Goal: Information Seeking & Learning: Learn about a topic

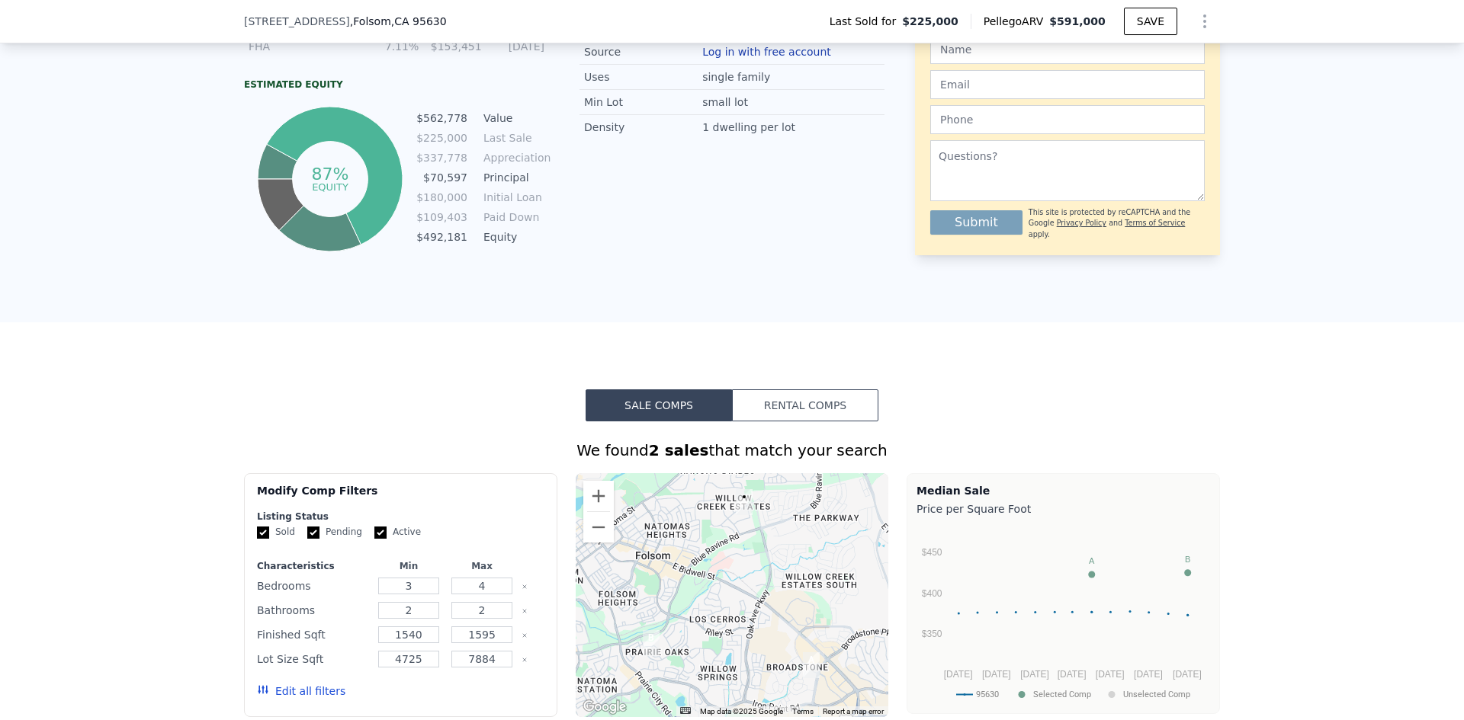
scroll to position [915, 0]
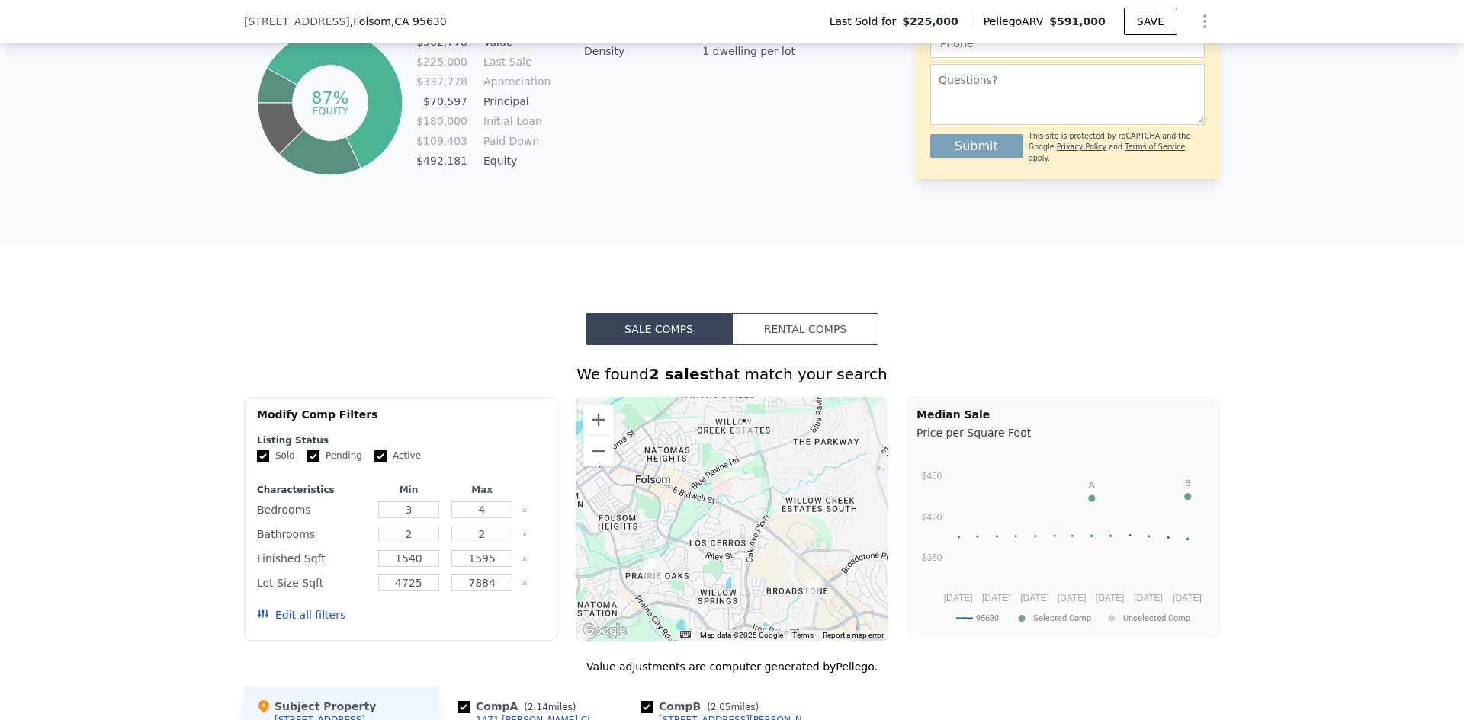
click at [298, 623] on button "Edit all filters" at bounding box center [301, 615] width 88 height 15
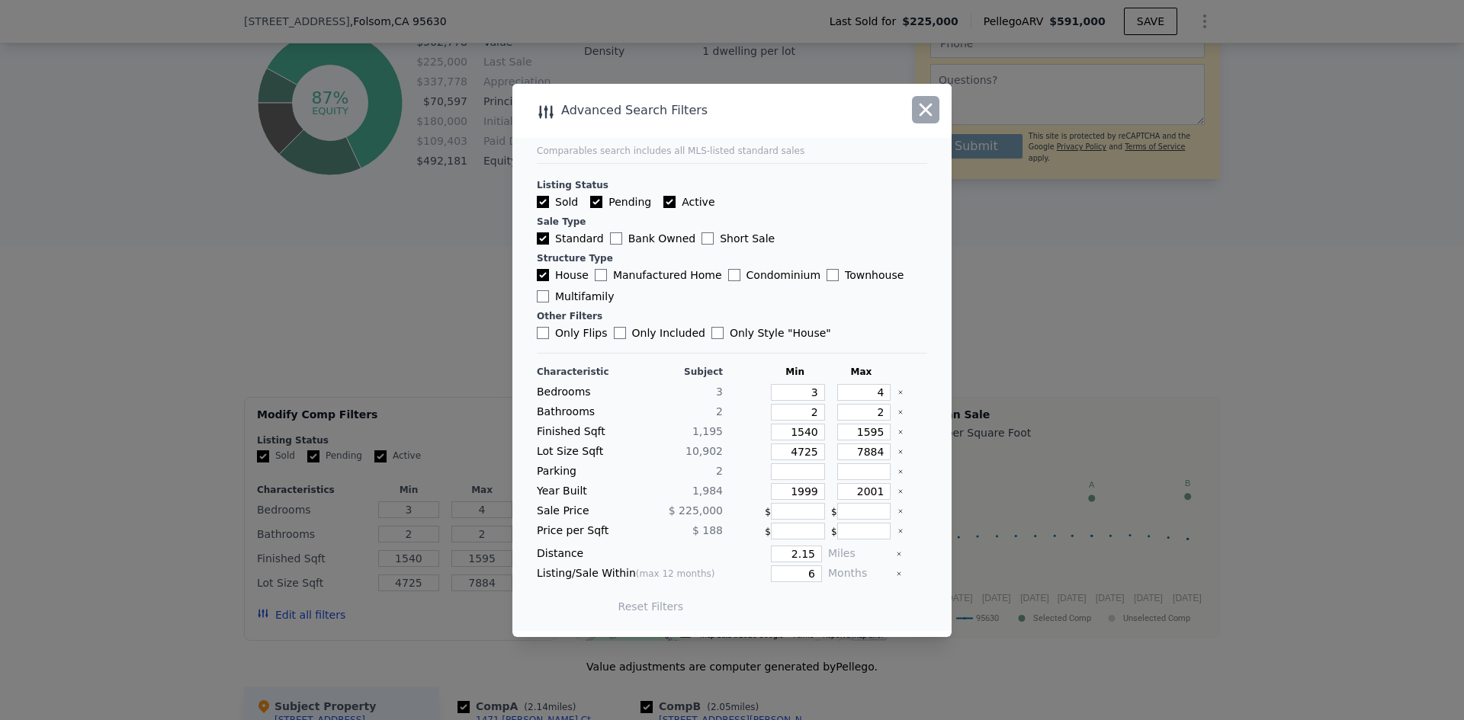
click at [919, 114] on icon "button" at bounding box center [925, 109] width 21 height 21
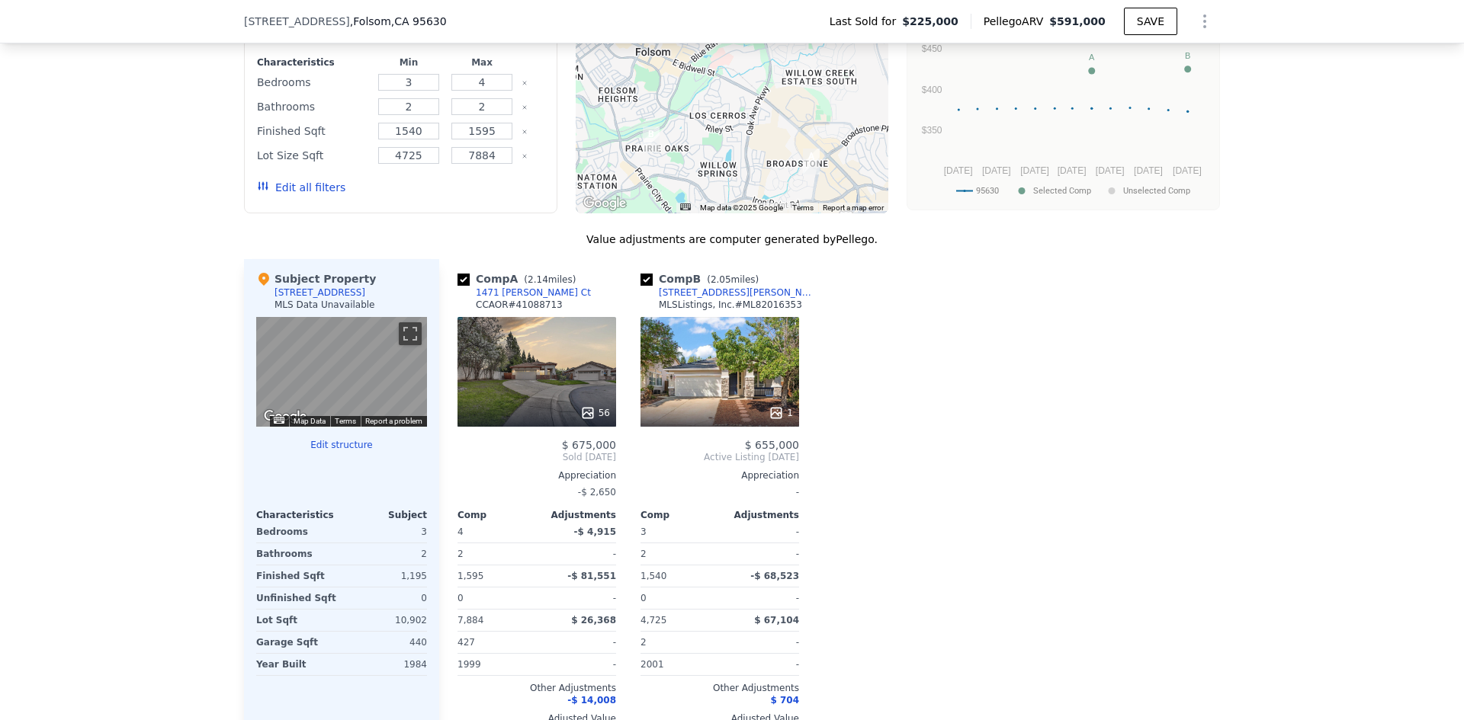
scroll to position [1144, 0]
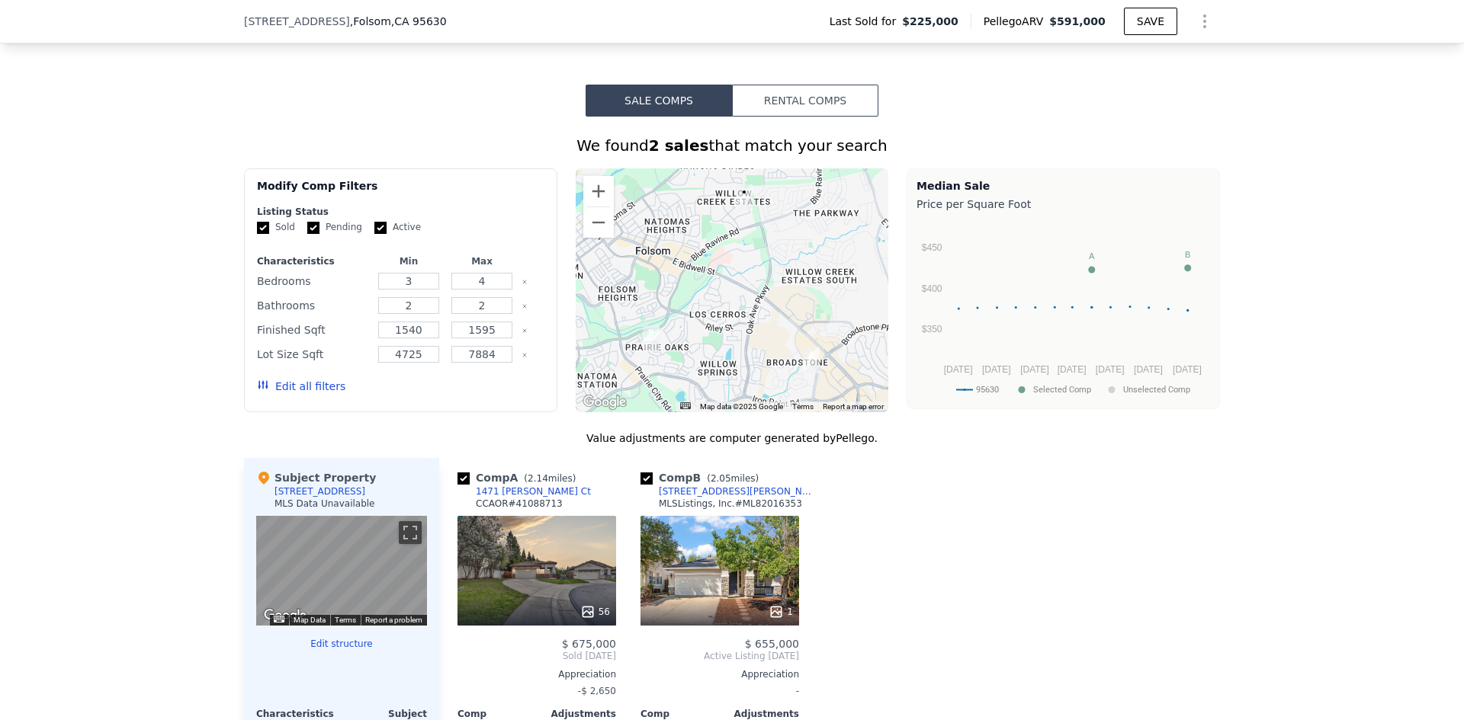
click at [307, 234] on input "Pending" at bounding box center [313, 228] width 12 height 12
checkbox input "false"
click at [374, 234] on input "Active" at bounding box center [380, 228] width 12 height 12
checkbox input "true"
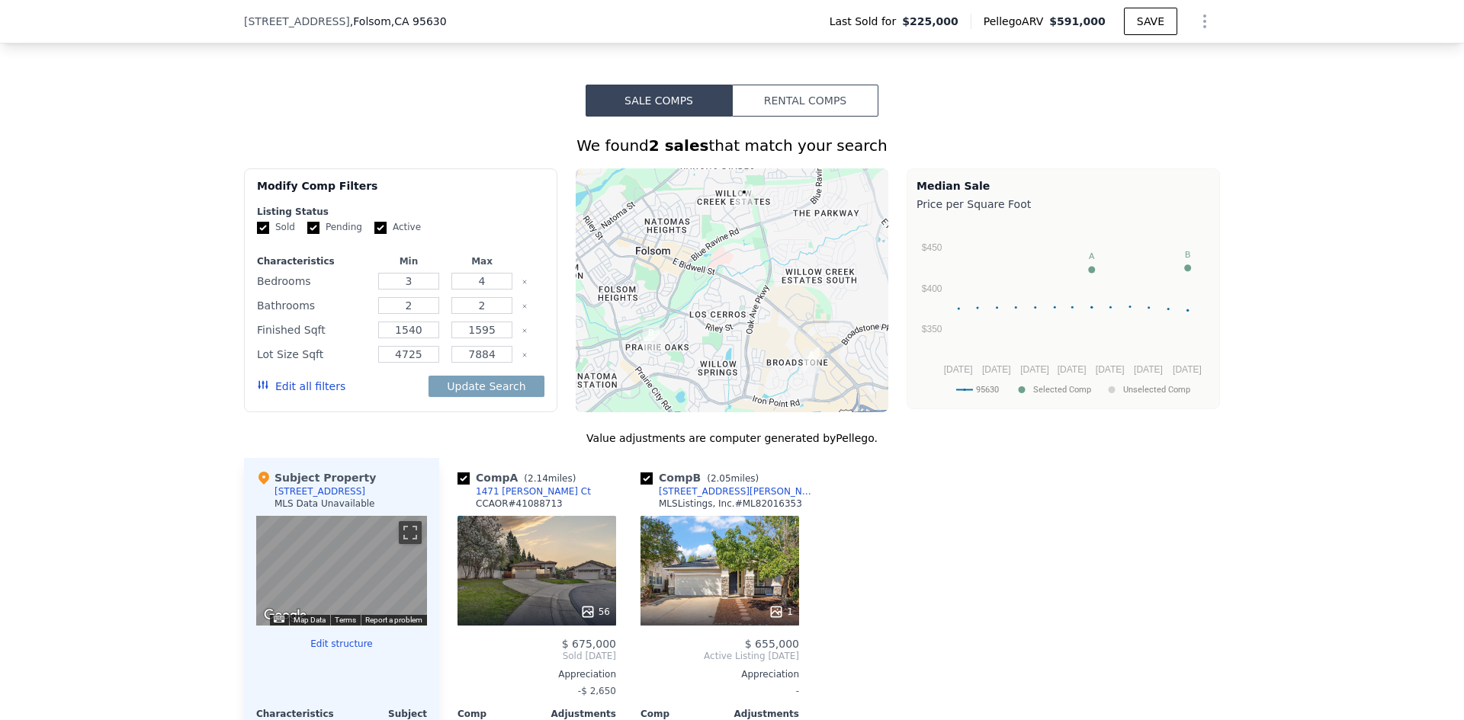
click at [374, 234] on input "Active" at bounding box center [380, 228] width 12 height 12
checkbox input "false"
click at [307, 234] on input "Pending" at bounding box center [313, 228] width 12 height 12
checkbox input "false"
click at [313, 394] on button "Edit all filters" at bounding box center [301, 386] width 88 height 15
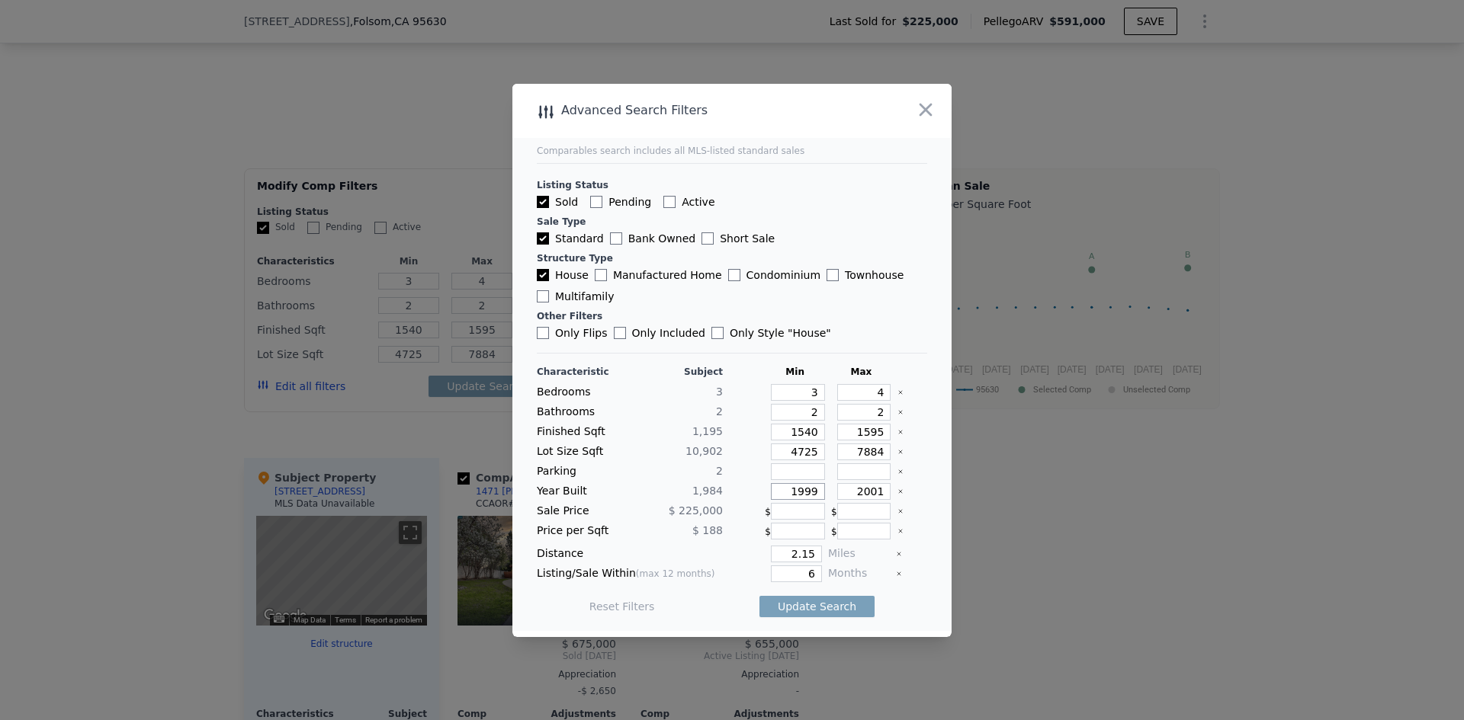
click at [806, 495] on input "1999" at bounding box center [798, 491] width 54 height 17
type input "1974"
click at [872, 493] on input "2001" at bounding box center [864, 491] width 54 height 17
type input "2"
type input "1995"
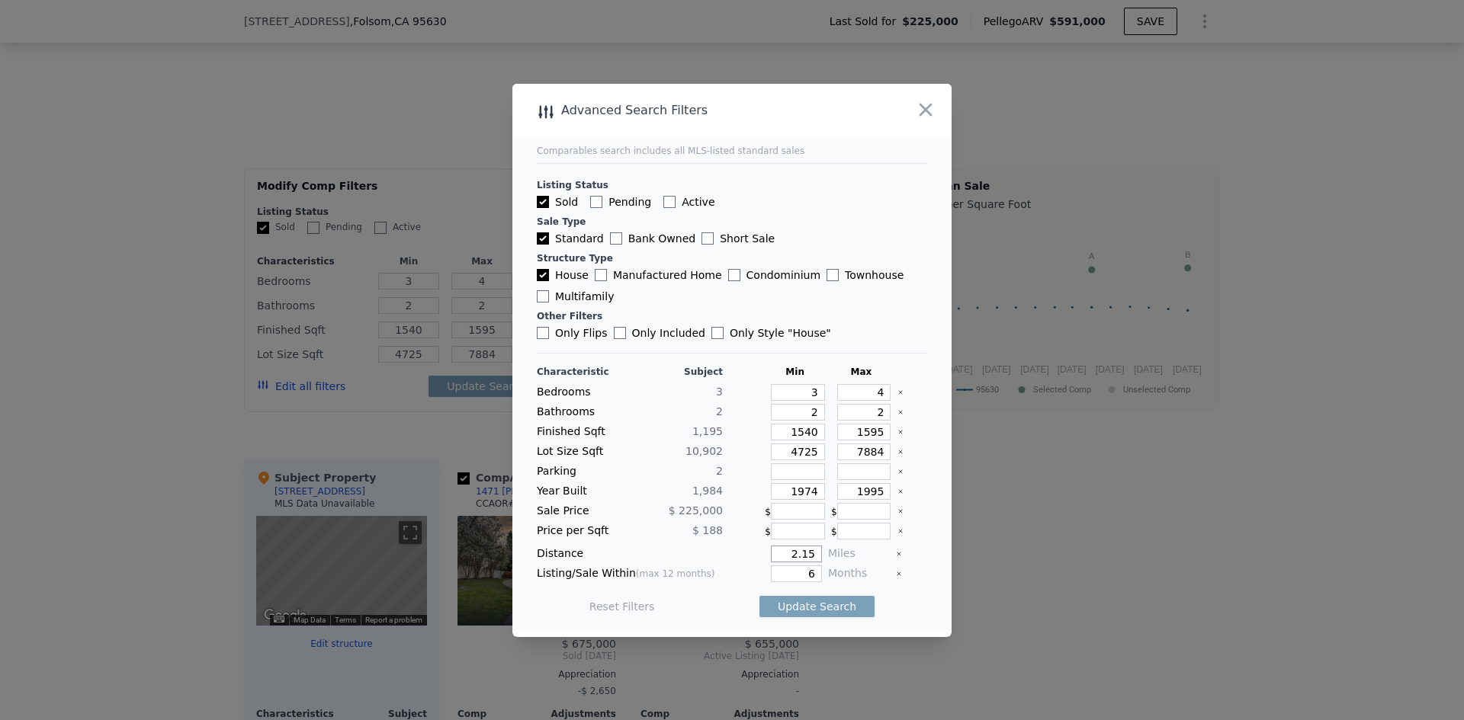
click at [813, 552] on input "2.15" at bounding box center [796, 554] width 51 height 17
type input "2"
type input "0.5"
click at [810, 574] on input "6" at bounding box center [796, 574] width 51 height 17
type input "3"
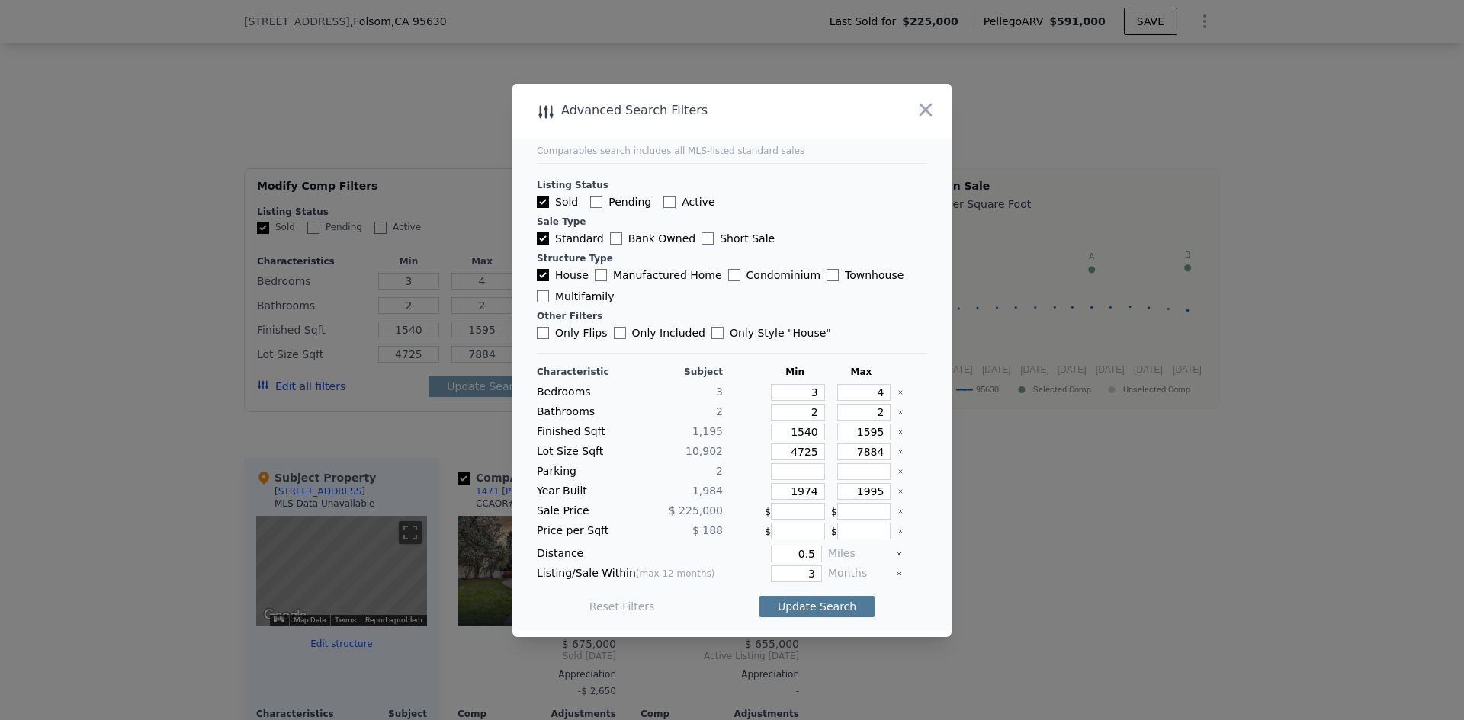
click at [807, 607] on button "Update Search" at bounding box center [816, 606] width 115 height 21
